Goal: Task Accomplishment & Management: Complete application form

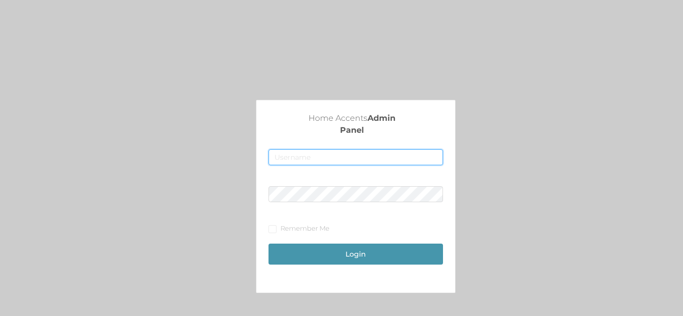
type input "[EMAIL_ADDRESS][DOMAIN_NAME]"
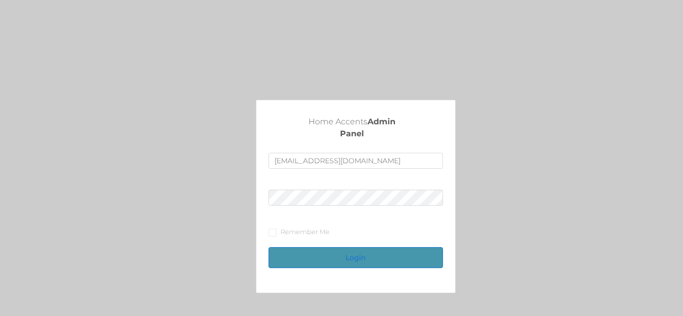
click at [375, 250] on button "Login" at bounding box center [355, 257] width 174 height 21
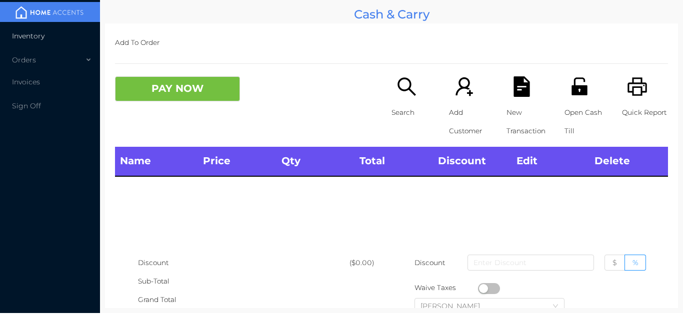
click at [47, 41] on li "Inventory" at bounding box center [50, 36] width 100 height 20
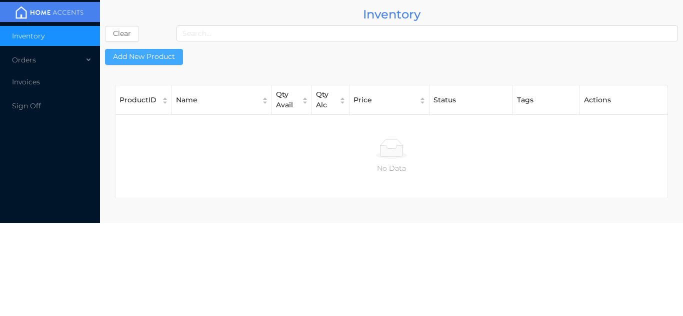
click at [158, 55] on button "Add New Product" at bounding box center [144, 57] width 78 height 16
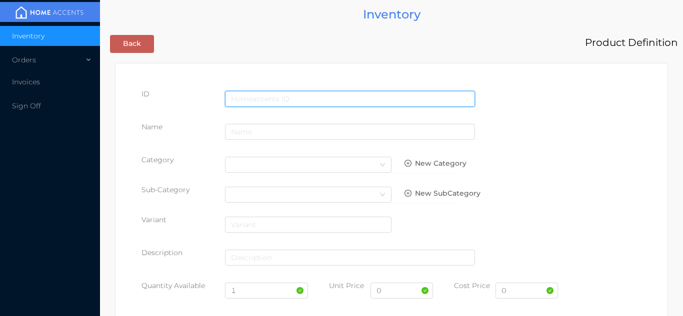
click at [311, 91] on input "text" at bounding box center [350, 99] width 250 height 16
type input "8814905007956"
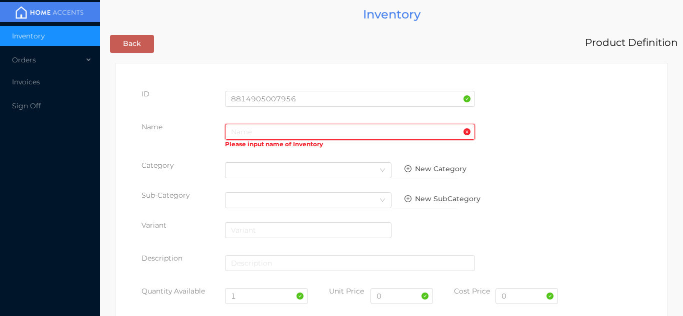
click at [242, 132] on input "text" at bounding box center [350, 132] width 250 height 16
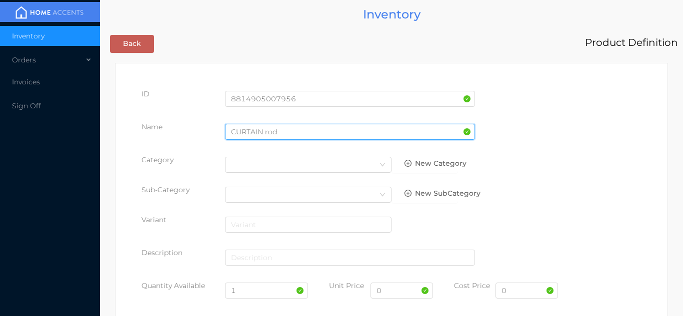
type input "CURTAIN rod"
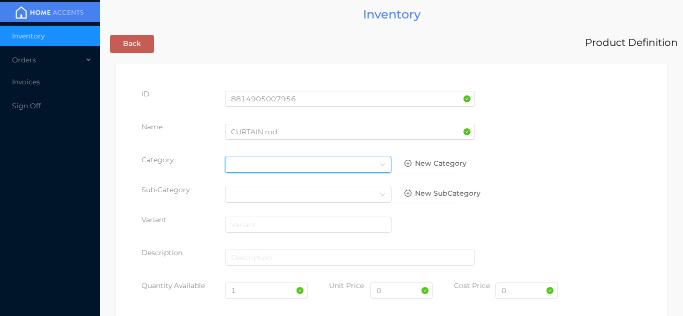
click at [383, 165] on icon "icon: down" at bounding box center [382, 165] width 6 height 6
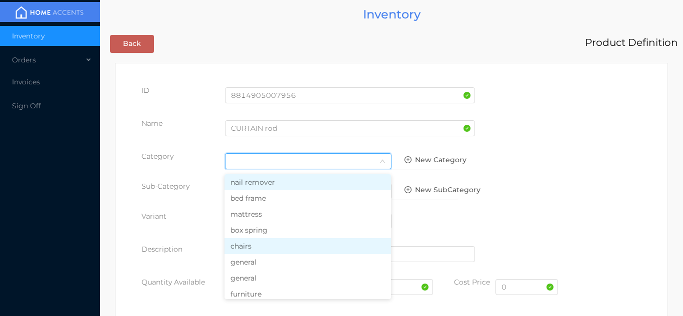
click at [269, 251] on li "chairs" at bounding box center [307, 246] width 166 height 16
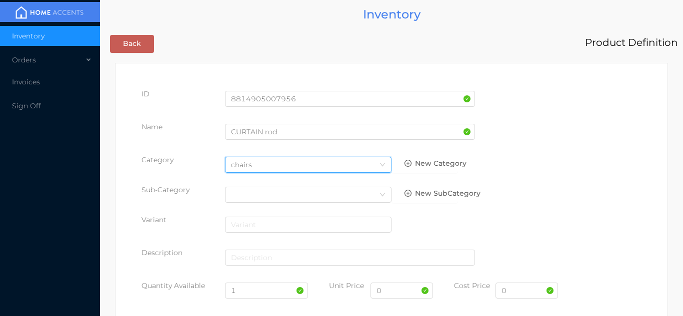
click at [380, 163] on icon "icon: down" at bounding box center [382, 165] width 6 height 6
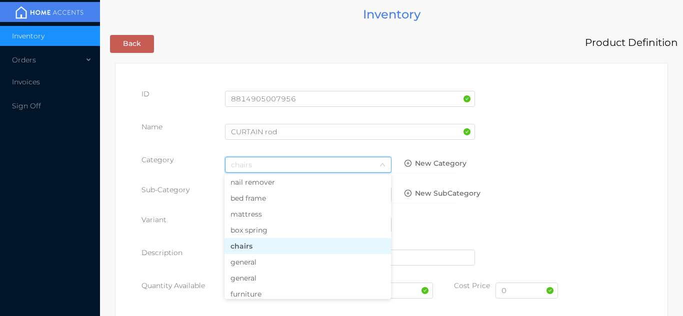
click at [275, 266] on li "general" at bounding box center [307, 262] width 166 height 16
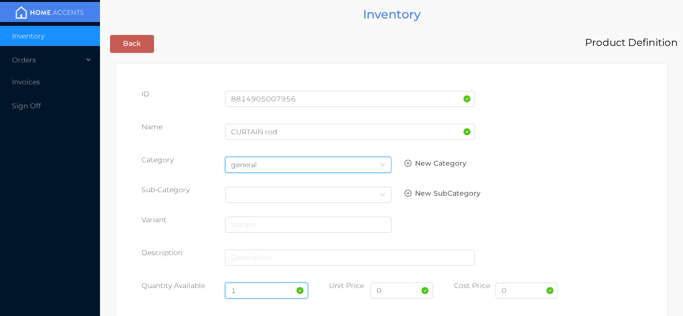
click at [250, 290] on input "1" at bounding box center [266, 291] width 83 height 16
type input "60"
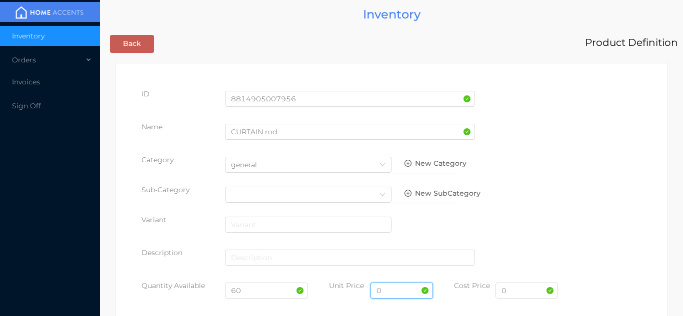
click at [394, 292] on input "0" at bounding box center [401, 291] width 62 height 16
type input "19.99"
click at [526, 294] on input "0" at bounding box center [526, 291] width 62 height 16
type input "7"
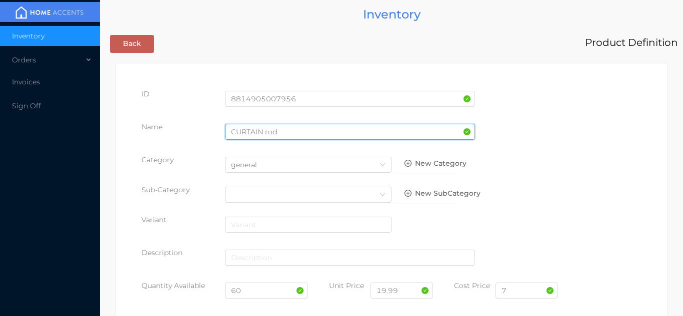
click at [294, 133] on input "CURTAIN rod" at bounding box center [350, 132] width 250 height 16
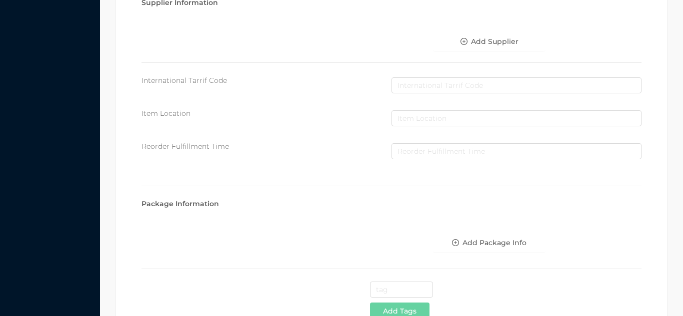
scroll to position [514, 0]
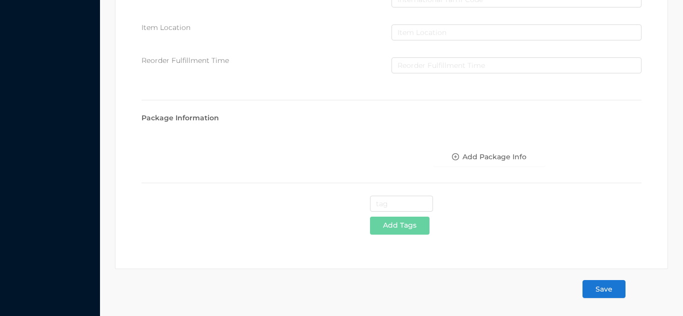
type input "CURTAIN rod 48x84"
click at [609, 286] on button "Save" at bounding box center [603, 289] width 43 height 18
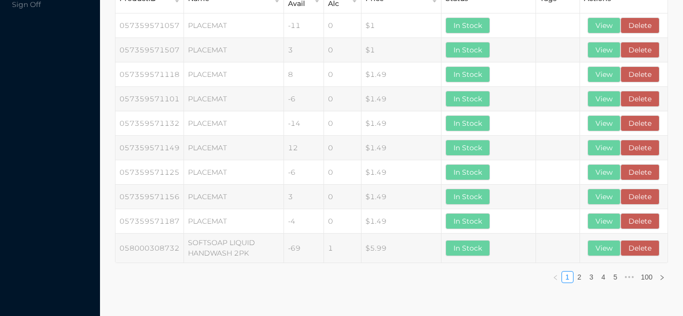
scroll to position [0, 0]
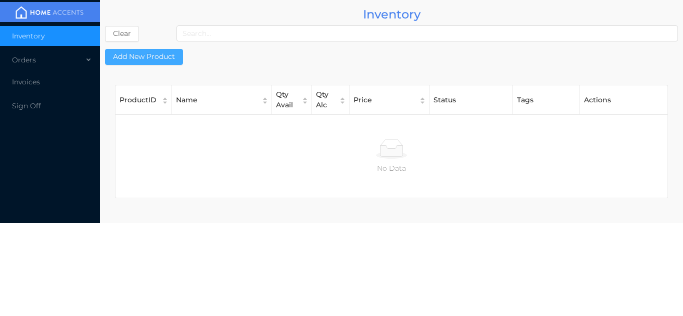
click at [160, 60] on button "Add New Product" at bounding box center [144, 57] width 78 height 16
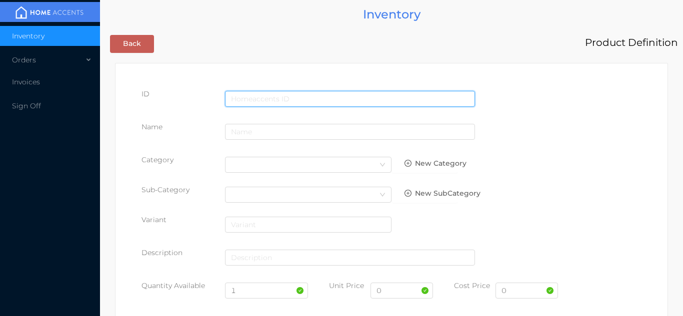
click at [327, 98] on input "text" at bounding box center [350, 99] width 250 height 16
type input "8814905010444"
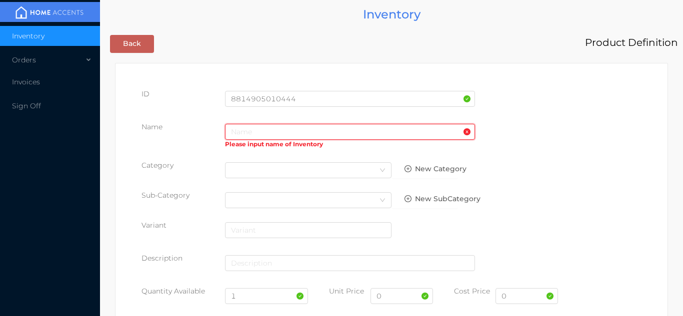
click at [250, 132] on input "text" at bounding box center [350, 132] width 250 height 16
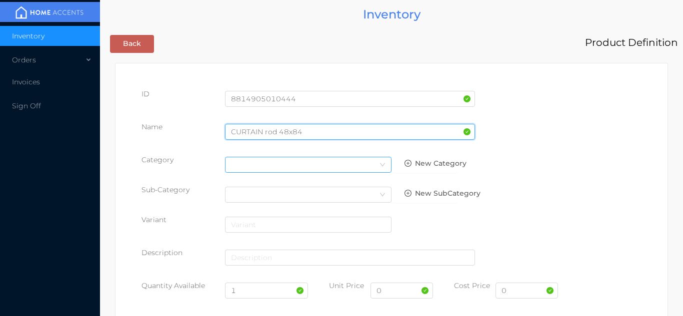
type input "CURTAIN rod 48x84"
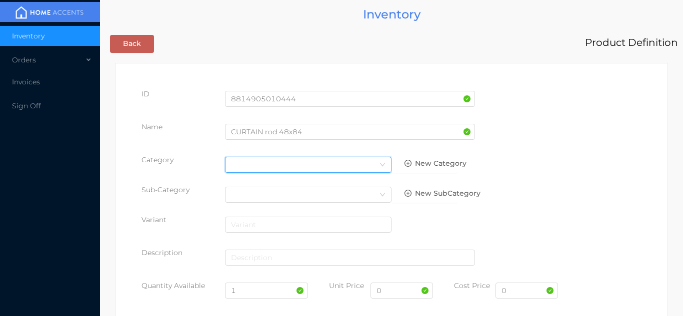
click at [380, 164] on icon "icon: down" at bounding box center [382, 165] width 6 height 6
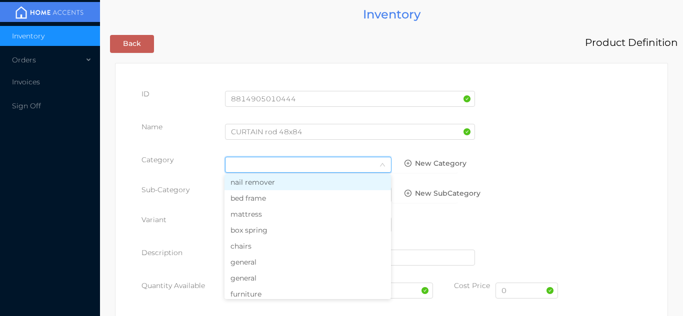
click at [269, 266] on li "general" at bounding box center [307, 262] width 166 height 16
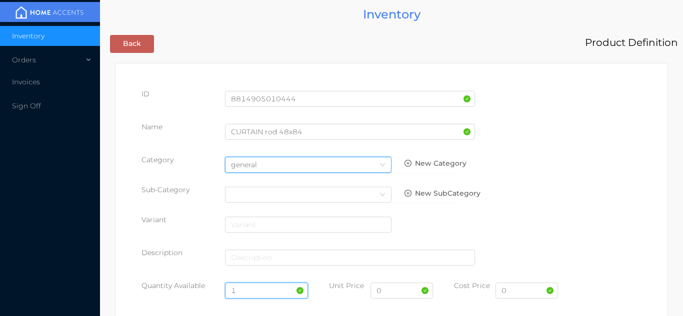
click at [249, 293] on input "1" at bounding box center [266, 291] width 83 height 16
type input "11"
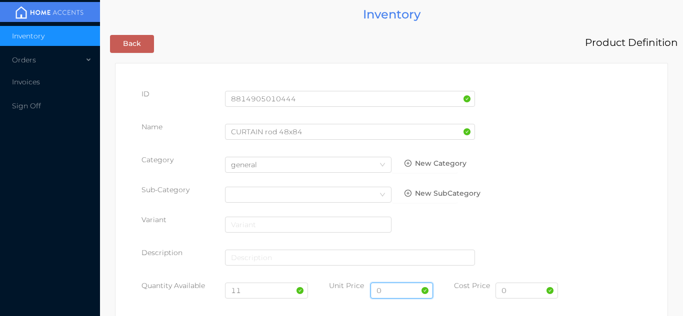
click at [396, 293] on input "0" at bounding box center [401, 291] width 62 height 16
type input "11.99"
click at [524, 293] on input "0" at bounding box center [526, 291] width 62 height 16
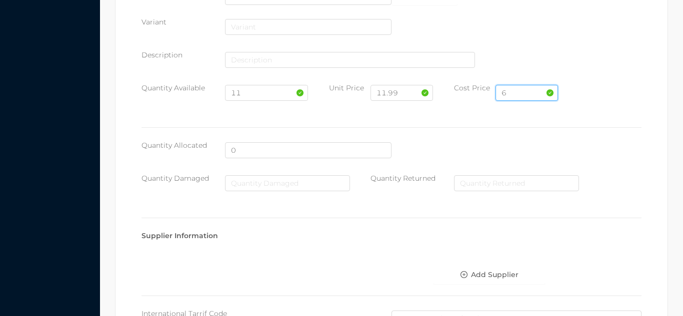
scroll to position [514, 0]
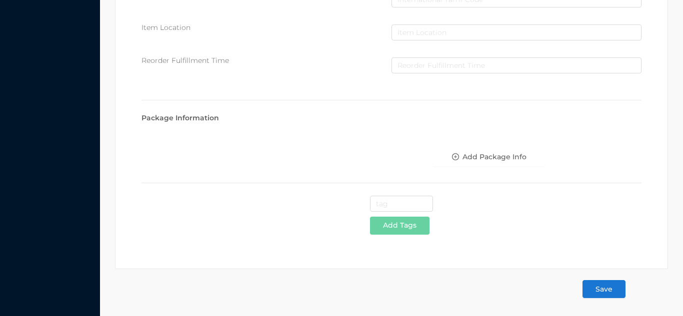
type input "6"
click at [601, 285] on button "Save" at bounding box center [603, 289] width 43 height 18
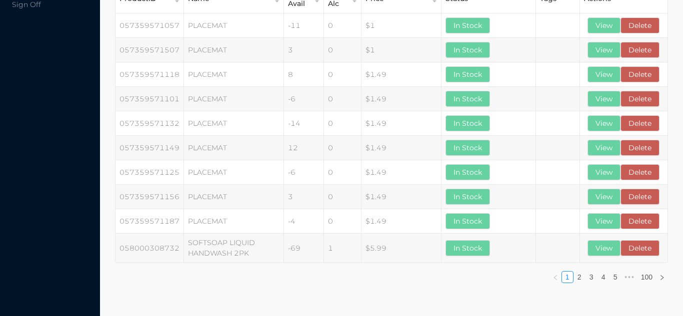
scroll to position [0, 0]
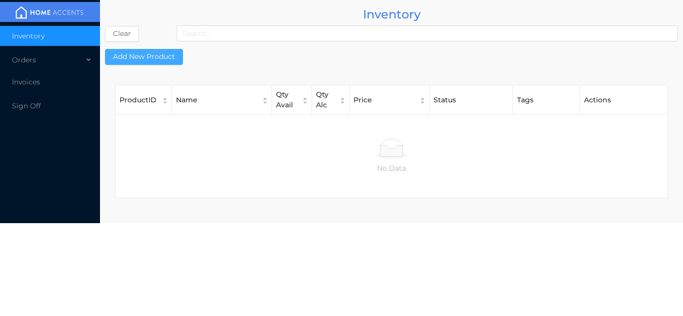
click at [137, 61] on button "Add New Product" at bounding box center [144, 57] width 78 height 16
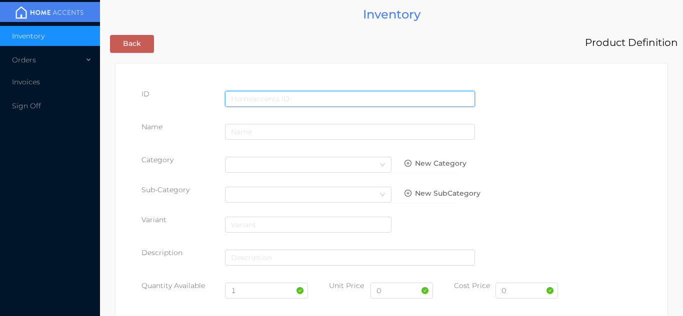
click at [269, 93] on input "text" at bounding box center [350, 99] width 250 height 16
type input "8814905010758"
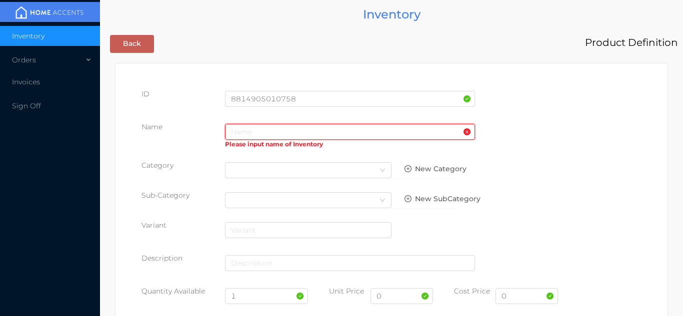
click at [269, 130] on input "text" at bounding box center [350, 132] width 250 height 16
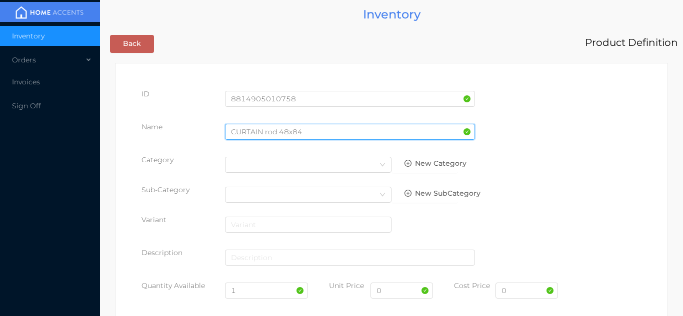
type input "CURTAIN rod 48x84"
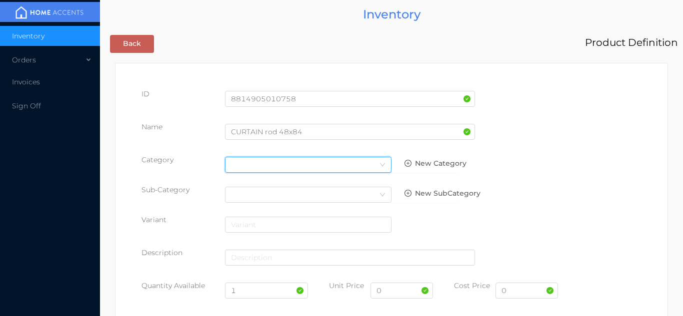
click at [382, 168] on icon "icon: down" at bounding box center [382, 165] width 6 height 7
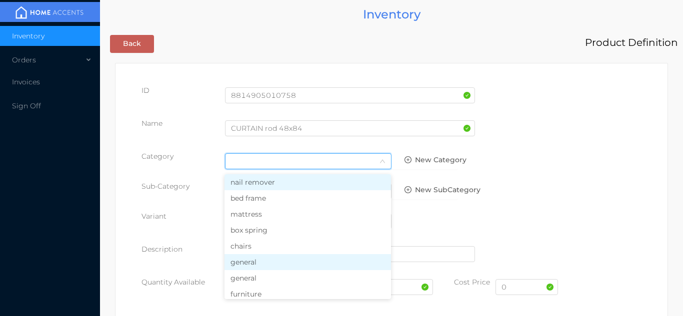
click at [267, 267] on li "general" at bounding box center [307, 262] width 166 height 16
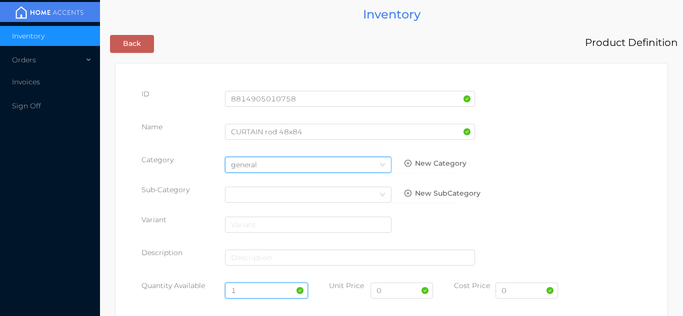
click at [258, 290] on input "1" at bounding box center [266, 291] width 83 height 16
type input "60"
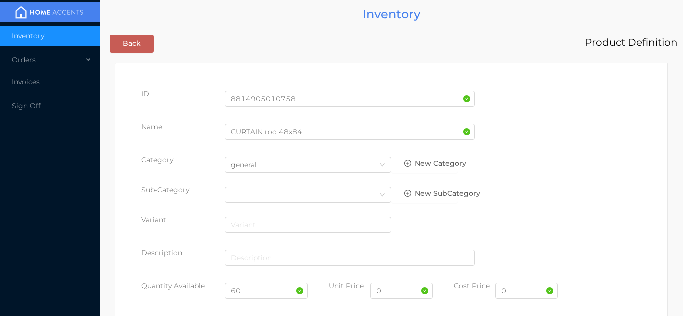
click at [404, 305] on div "0" at bounding box center [401, 295] width 62 height 28
click at [409, 297] on input "0" at bounding box center [401, 291] width 62 height 16
type input "11.99"
click at [532, 293] on input "0" at bounding box center [526, 291] width 62 height 16
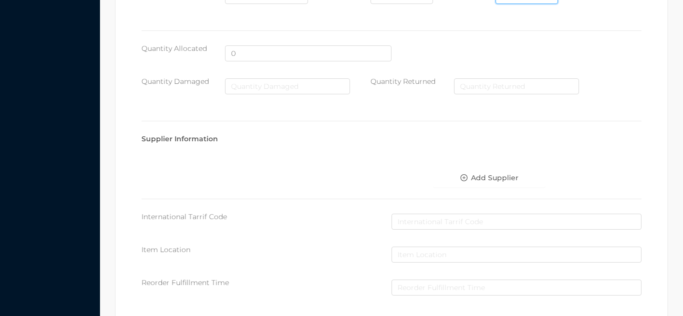
scroll to position [514, 0]
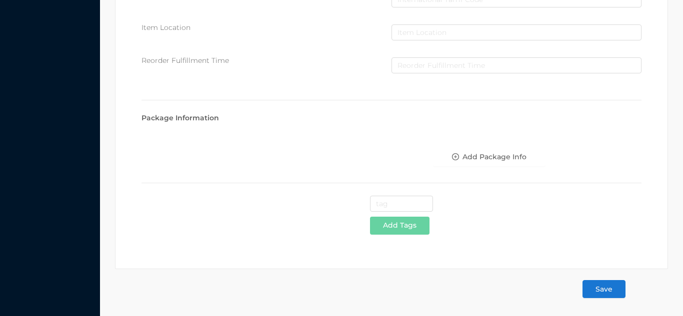
type input "6"
click at [606, 293] on button "Save" at bounding box center [603, 289] width 43 height 18
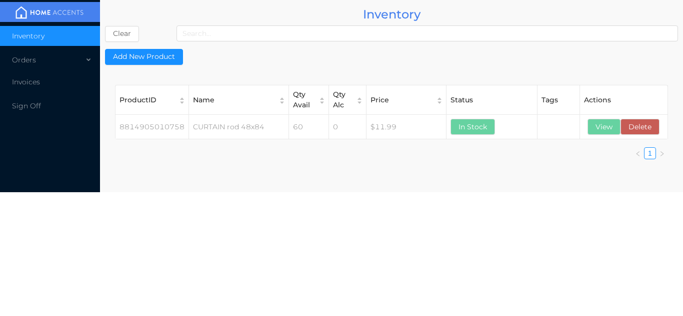
scroll to position [0, 0]
click at [36, 66] on div "Orders" at bounding box center [50, 60] width 100 height 20
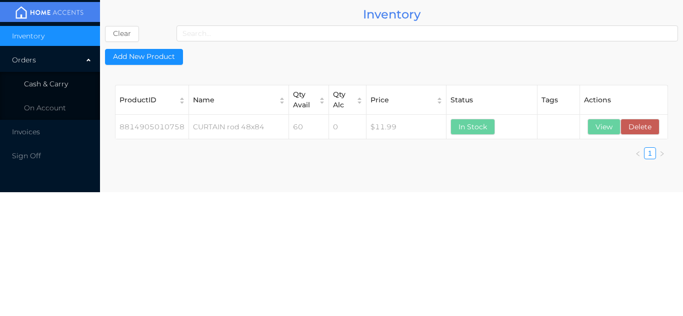
click at [53, 92] on li "Cash & Carry" at bounding box center [50, 84] width 100 height 20
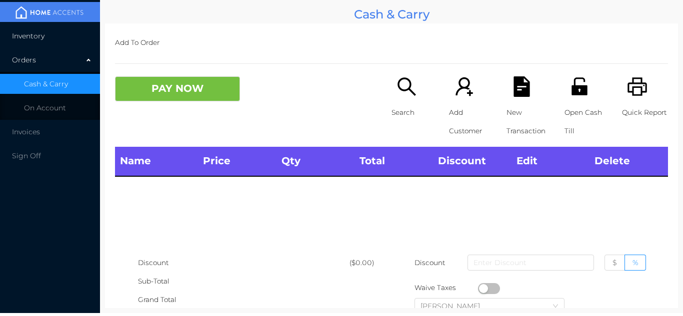
click at [29, 38] on span "Inventory" at bounding box center [28, 35] width 32 height 9
